Goal: Book appointment/travel/reservation

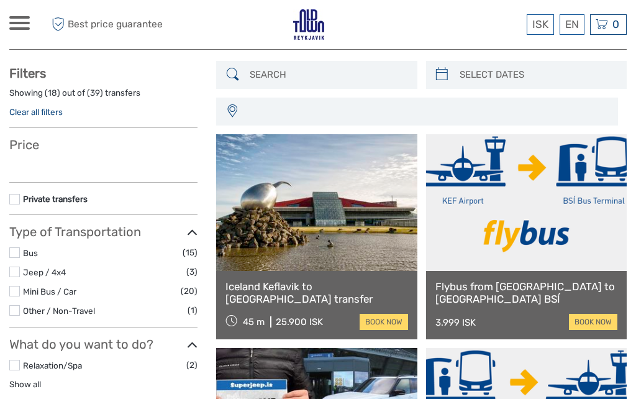
select select
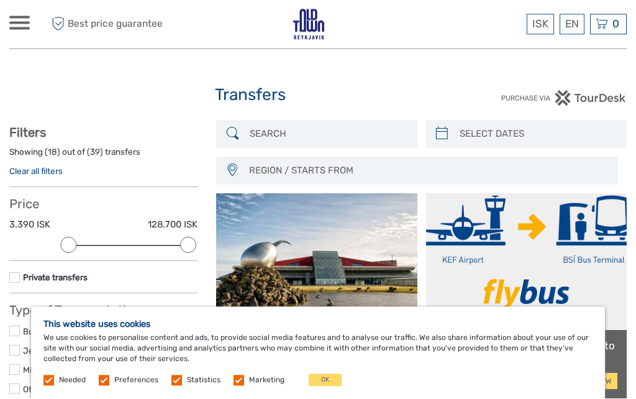
scroll to position [21, 0]
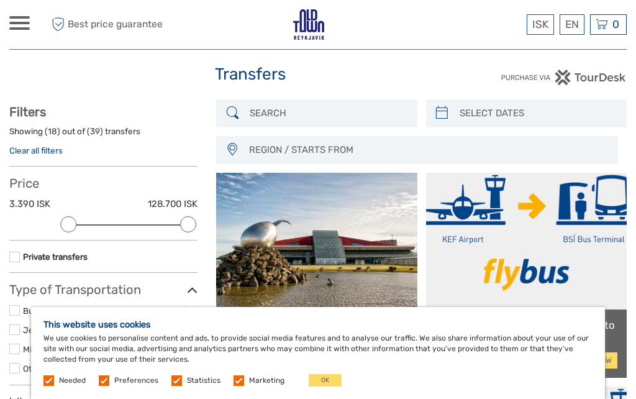
click at [0, 0] on link "English" at bounding box center [0, 0] width 0 height 0
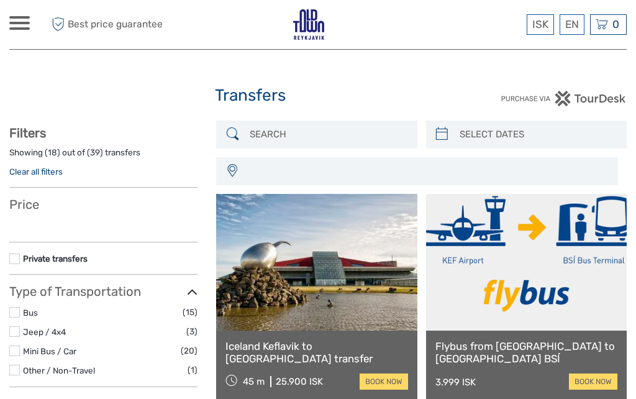
select select
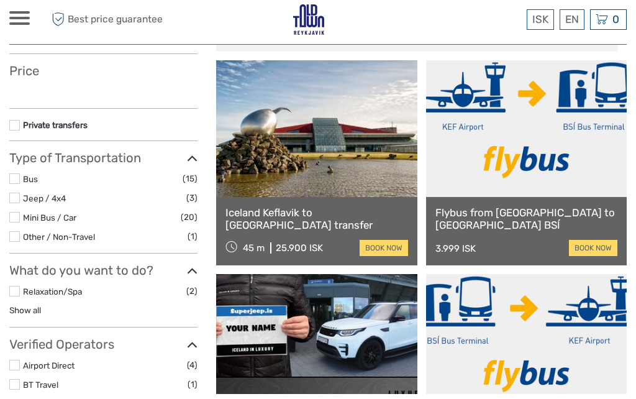
select select
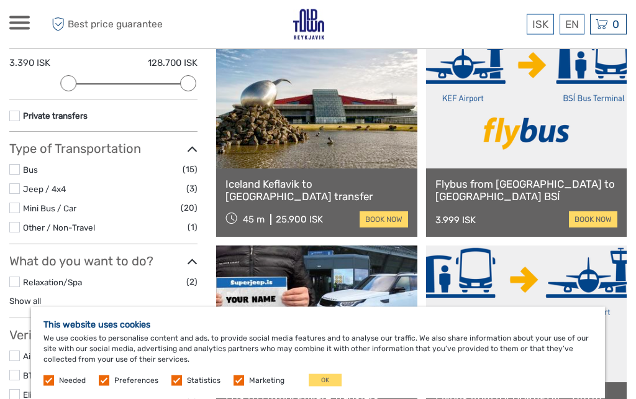
scroll to position [162, 0]
click at [595, 220] on link "book now" at bounding box center [593, 219] width 48 height 16
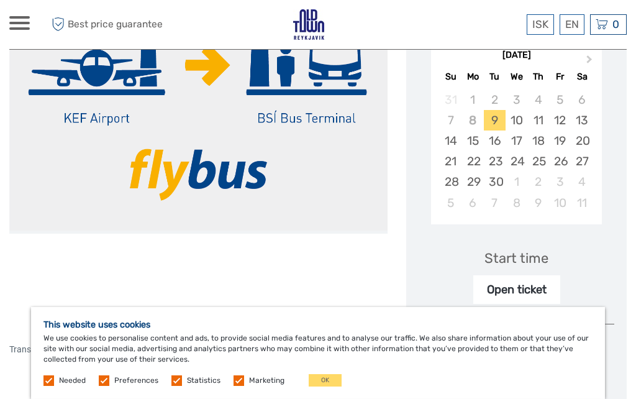
scroll to position [233, 0]
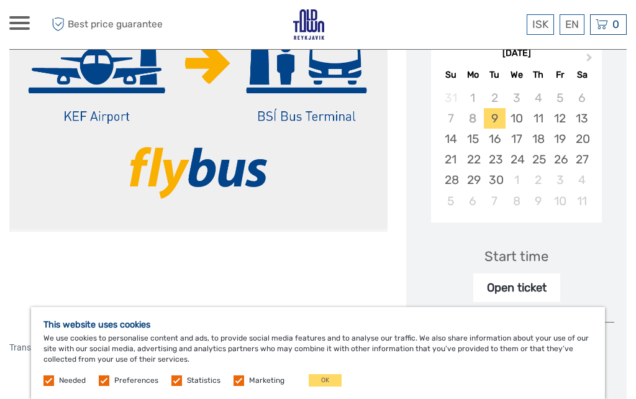
click at [523, 137] on div "17" at bounding box center [517, 139] width 22 height 21
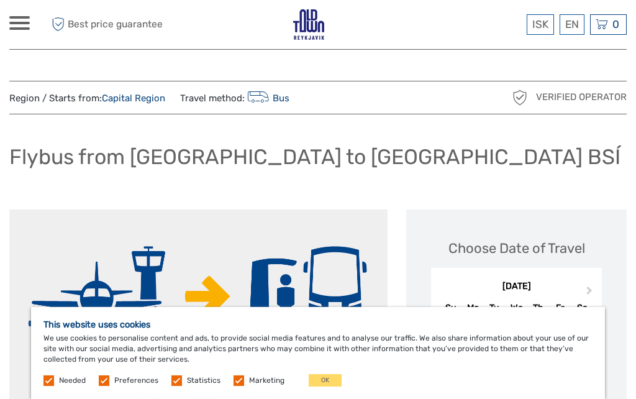
scroll to position [1, 0]
click at [22, 30] on div "ISK ISK € $ £ EN English Español Deutsch Tours Multi-day tours Transfers Car re…" at bounding box center [19, 24] width 21 height 17
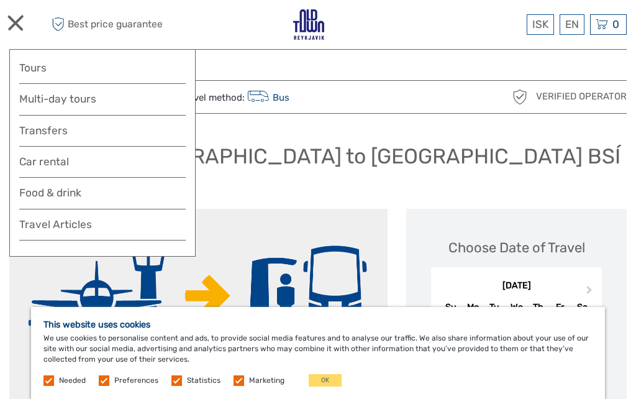
click at [19, 27] on span at bounding box center [15, 23] width 16 height 16
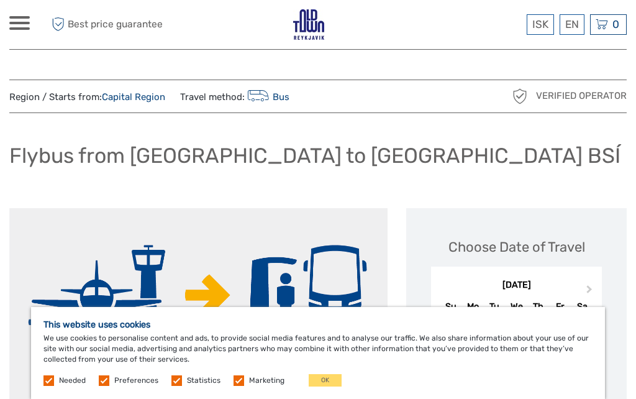
scroll to position [0, 0]
